Goal: Obtain resource: Obtain resource

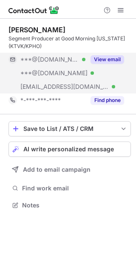
scroll to position [199, 136]
click at [111, 57] on button "View email" at bounding box center [108, 59] width 34 height 9
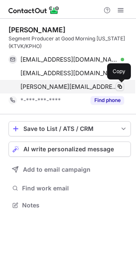
click at [117, 84] on span at bounding box center [119, 86] width 7 height 7
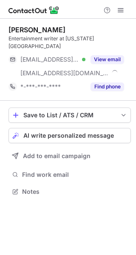
scroll to position [178, 136]
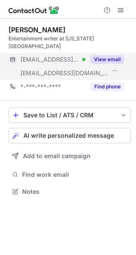
click at [113, 56] on div "View email" at bounding box center [104, 60] width 39 height 14
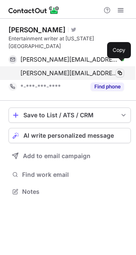
click at [123, 70] on span at bounding box center [119, 73] width 7 height 7
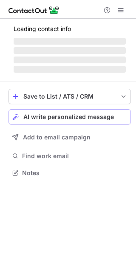
scroll to position [165, 136]
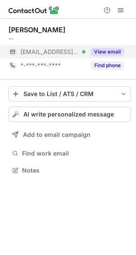
click at [106, 51] on button "View email" at bounding box center [108, 52] width 34 height 9
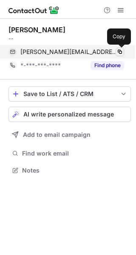
click at [119, 52] on span at bounding box center [119, 51] width 7 height 7
